Goal: Navigation & Orientation: Find specific page/section

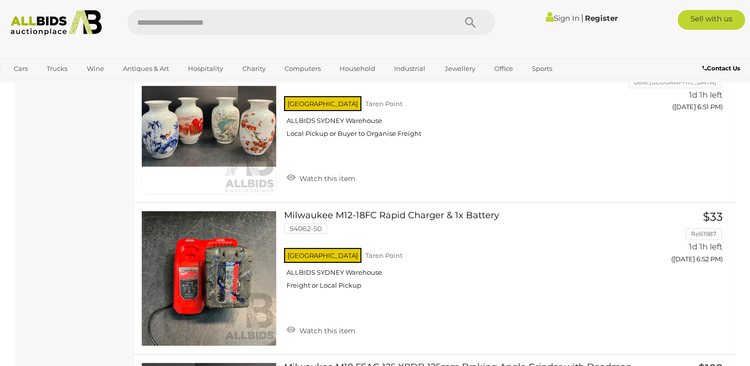
scroll to position [3521, 0]
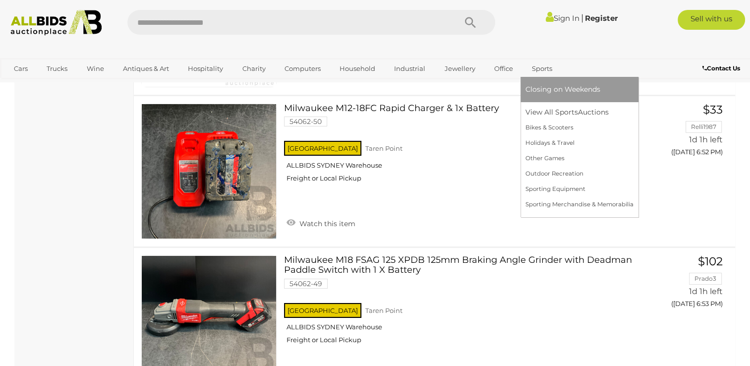
click at [533, 68] on link "Sports" at bounding box center [542, 68] width 33 height 16
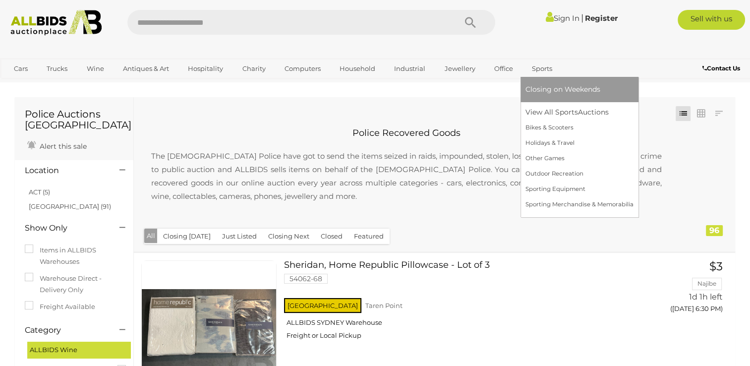
click at [539, 67] on link "Sports" at bounding box center [542, 68] width 33 height 16
click at [541, 113] on link "View All Sports Auctions" at bounding box center [580, 112] width 108 height 15
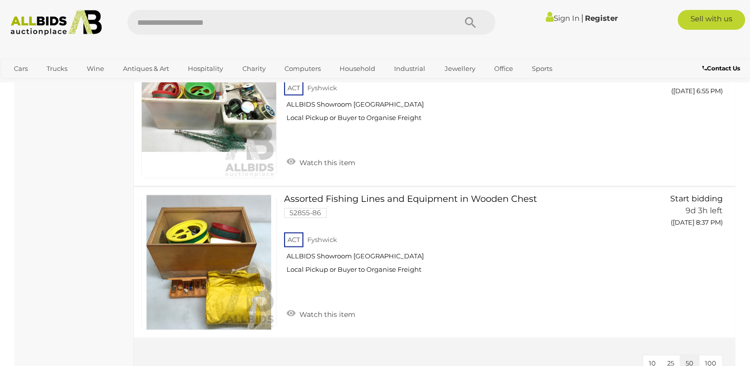
scroll to position [5455, 0]
